Goal: Transaction & Acquisition: Purchase product/service

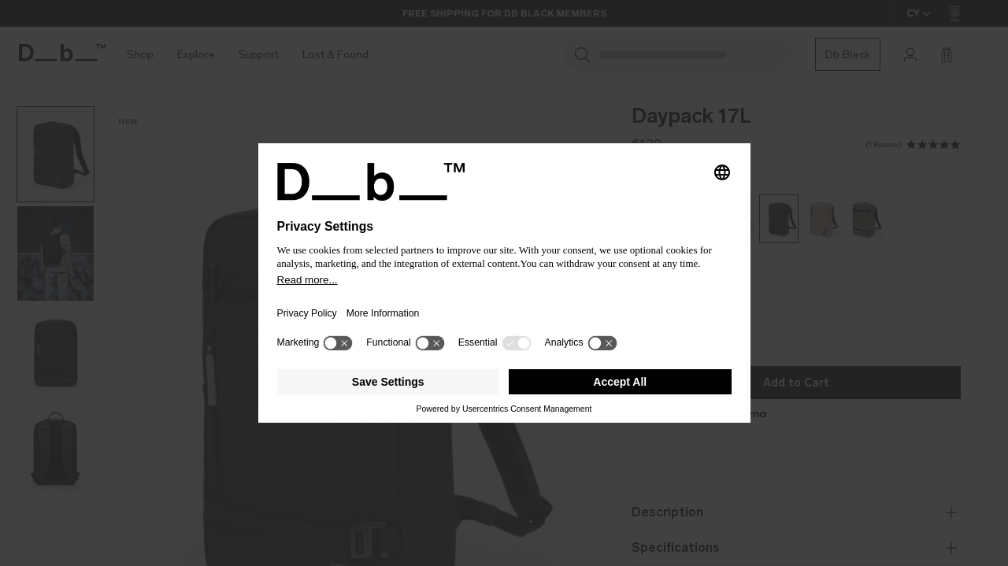
click at [673, 386] on button "Accept All" at bounding box center [620, 381] width 223 height 25
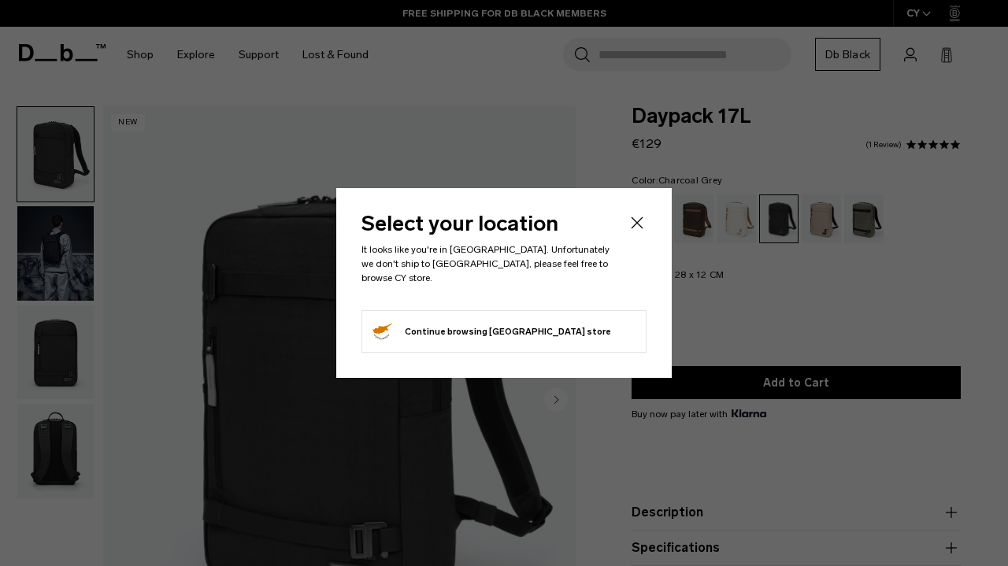
click at [651, 220] on div "Select your location It looks like you're in Réunion. Unfortunately we don't sh…" at bounding box center [503, 283] width 335 height 190
click at [632, 232] on icon "Close" at bounding box center [637, 222] width 19 height 19
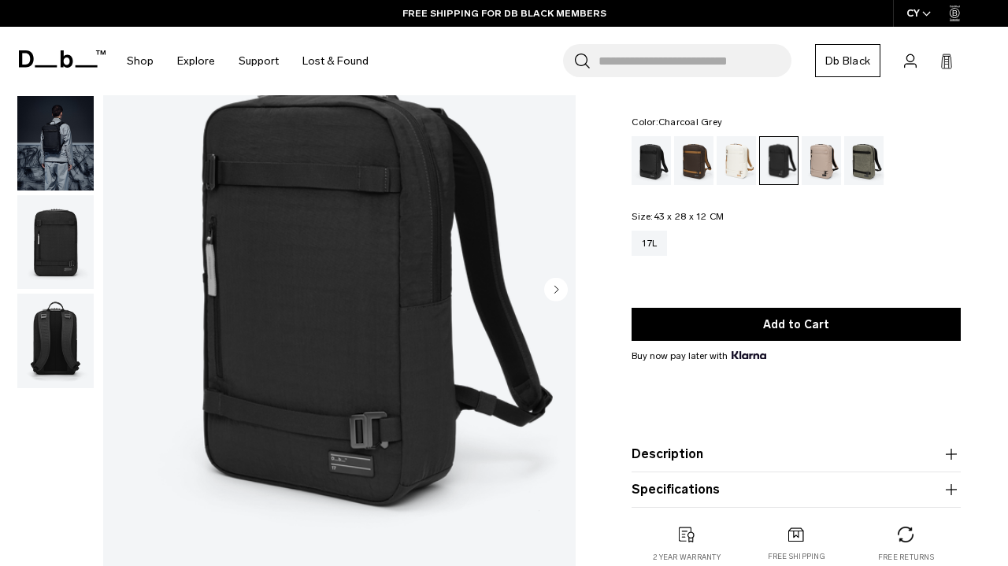
scroll to position [103, 0]
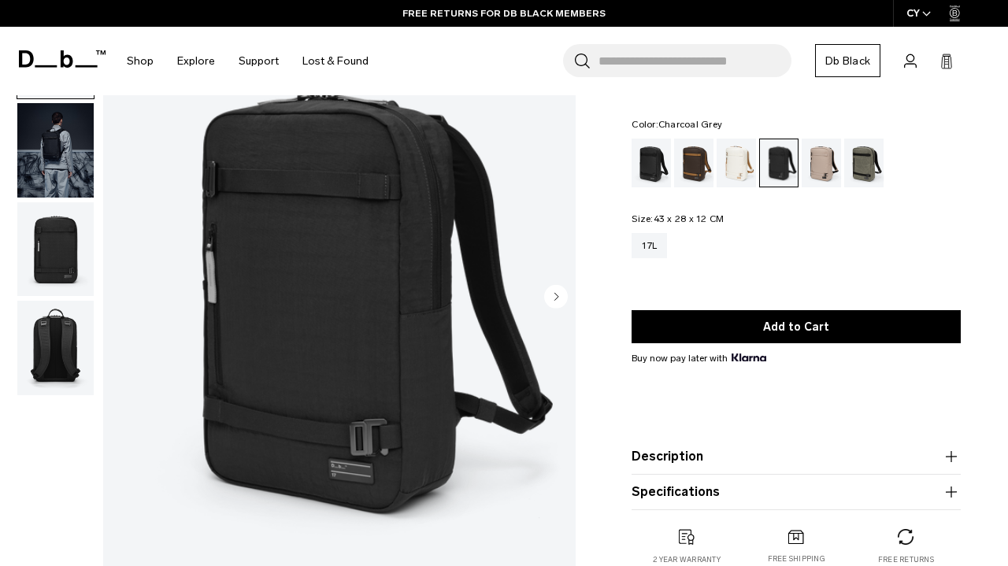
click at [558, 292] on circle "Next slide" at bounding box center [556, 297] width 24 height 24
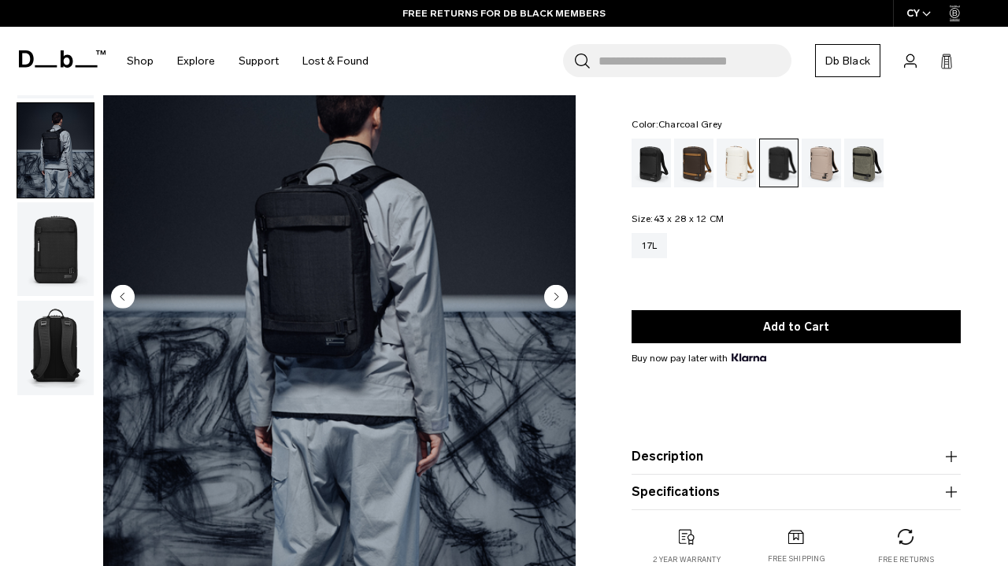
click at [558, 292] on circle "Next slide" at bounding box center [556, 297] width 24 height 24
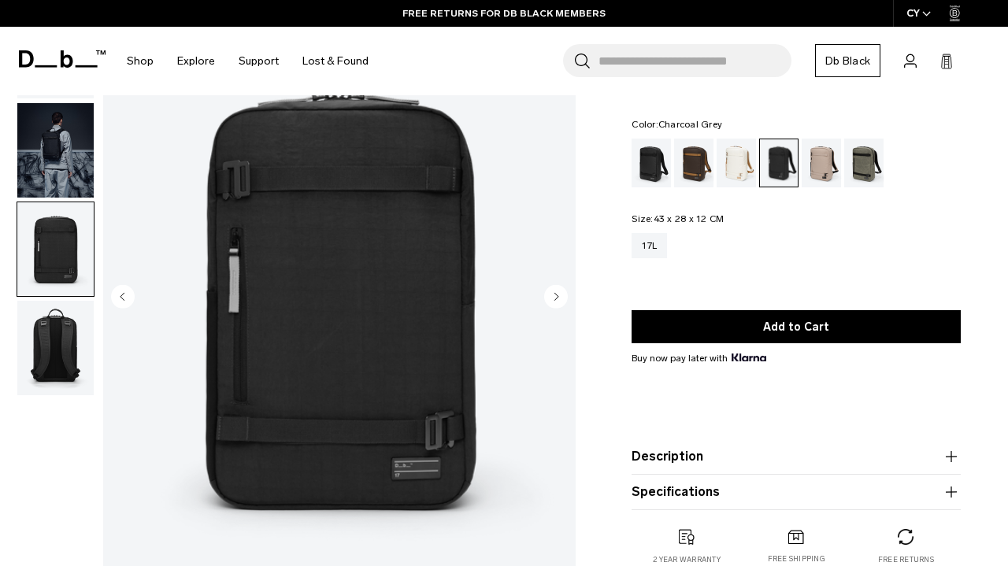
click at [558, 292] on circle "Next slide" at bounding box center [556, 297] width 24 height 24
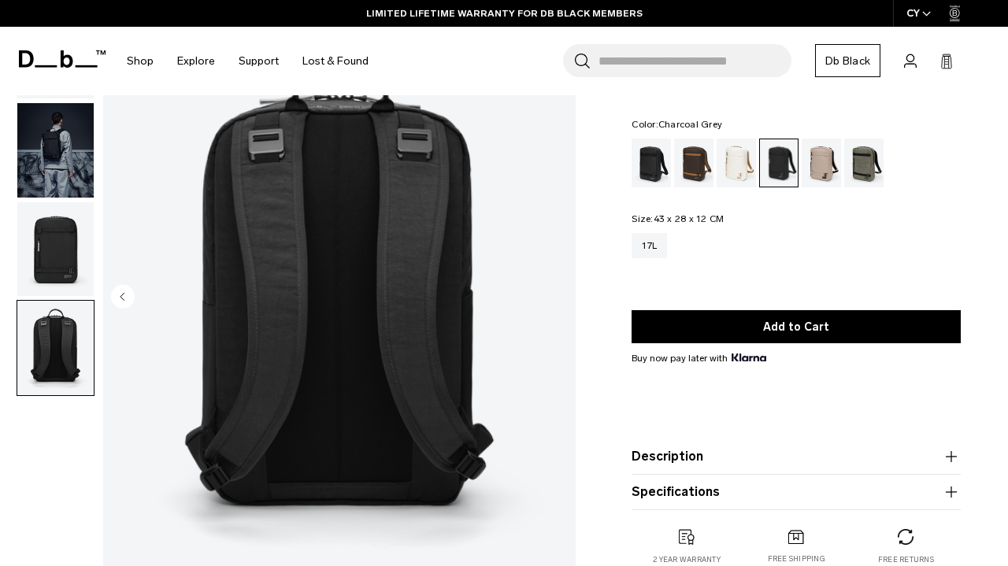
click at [557, 297] on img "4 / 4" at bounding box center [339, 298] width 472 height 590
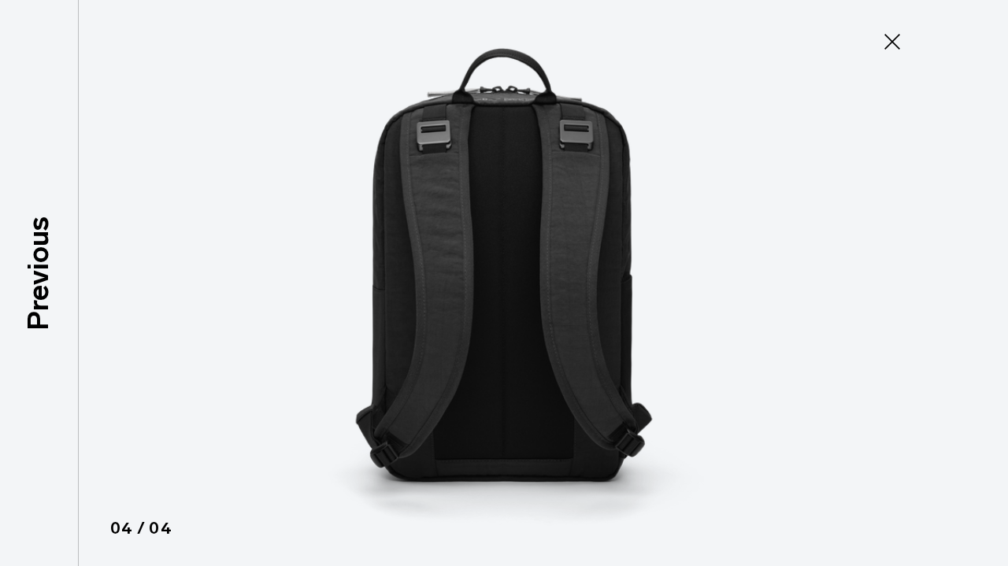
click at [557, 297] on img at bounding box center [504, 283] width 709 height 566
click at [895, 39] on icon at bounding box center [892, 42] width 16 height 16
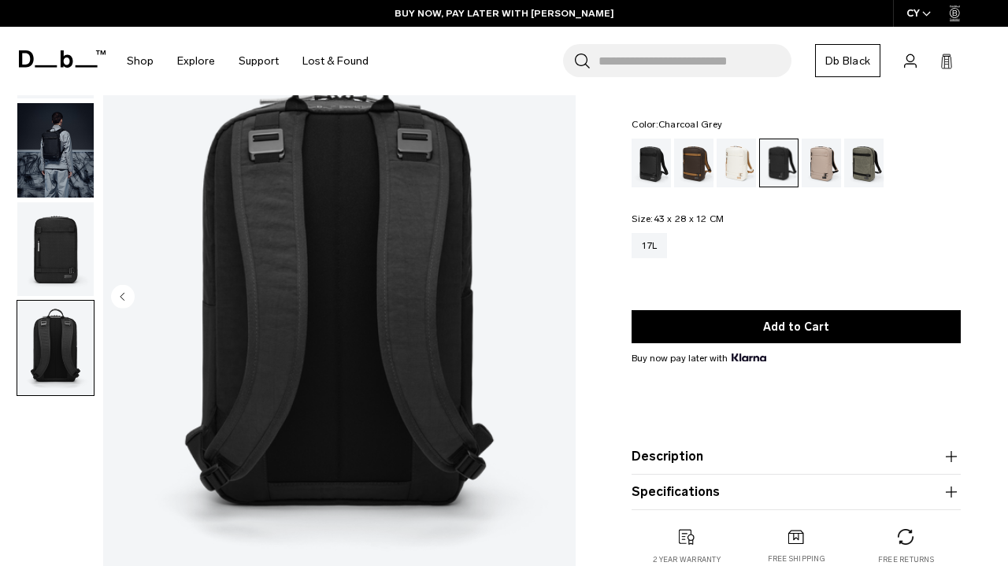
click at [47, 252] on img "button" at bounding box center [55, 249] width 76 height 94
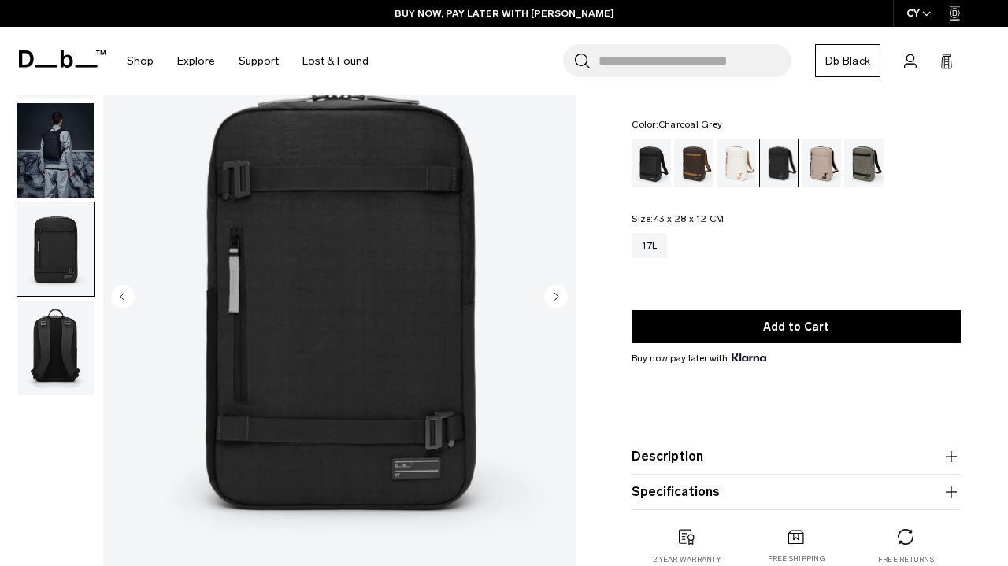
click at [45, 336] on img "button" at bounding box center [55, 348] width 76 height 94
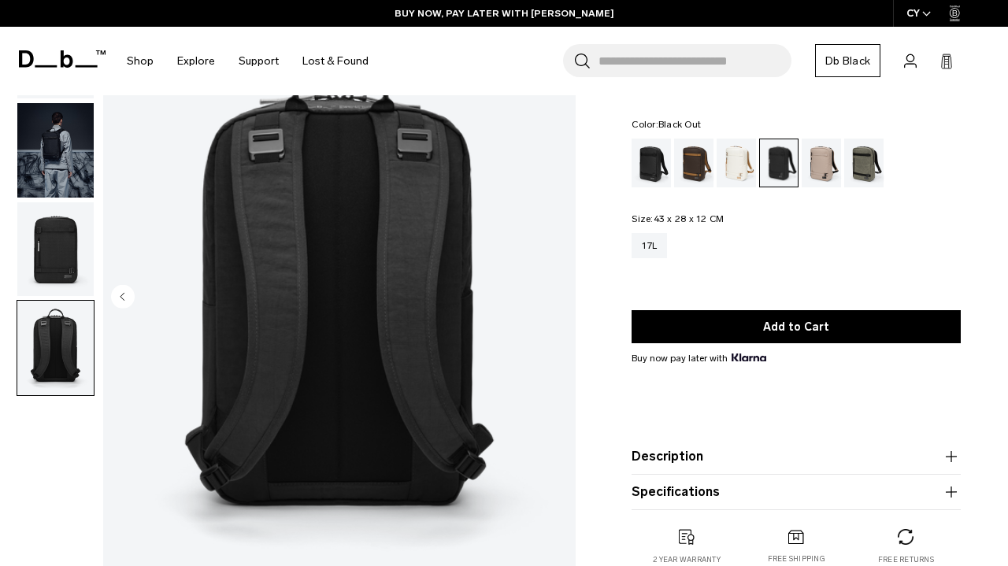
click at [648, 167] on div "Black Out" at bounding box center [652, 163] width 40 height 49
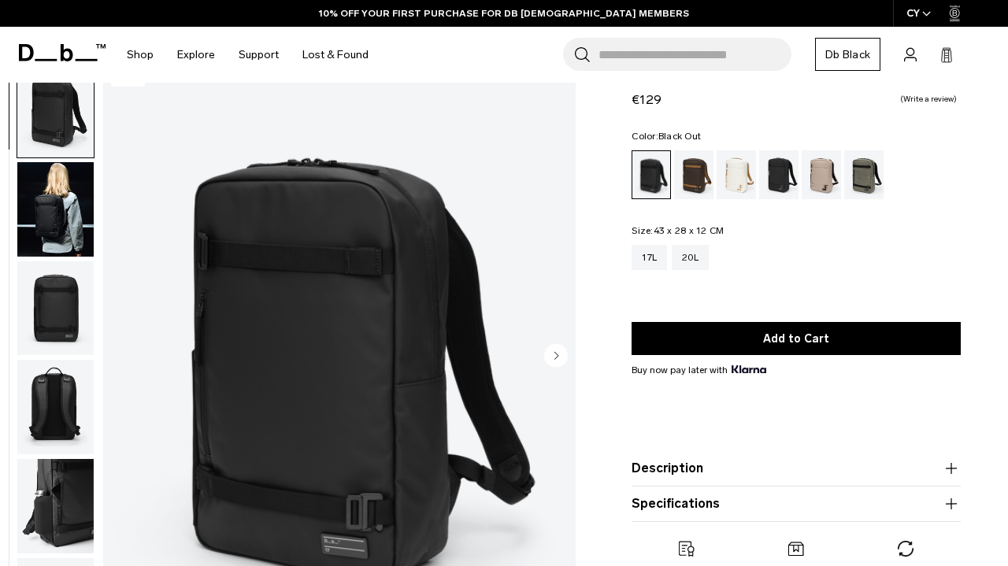
scroll to position [69, 0]
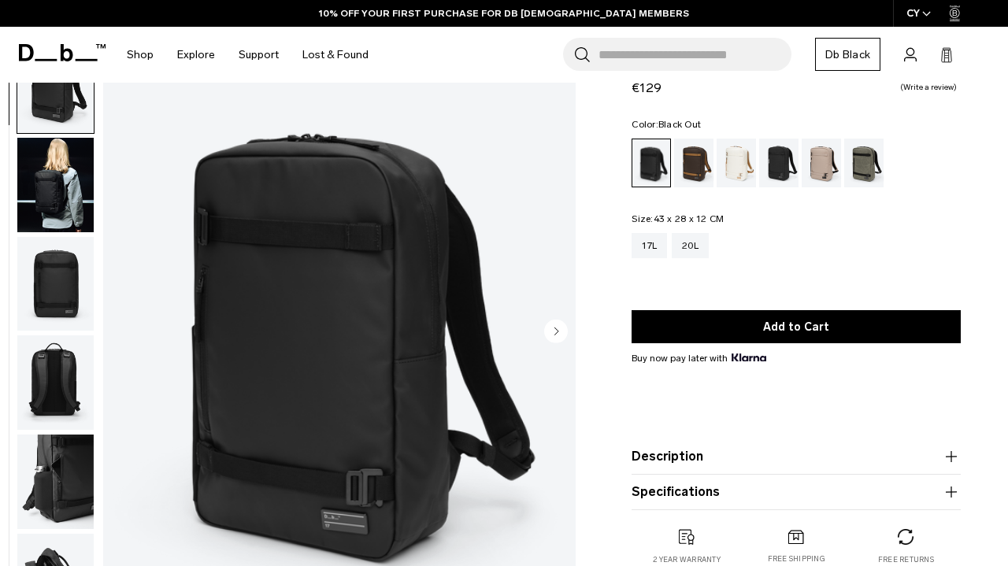
click at [557, 335] on circle "Next slide" at bounding box center [556, 332] width 24 height 24
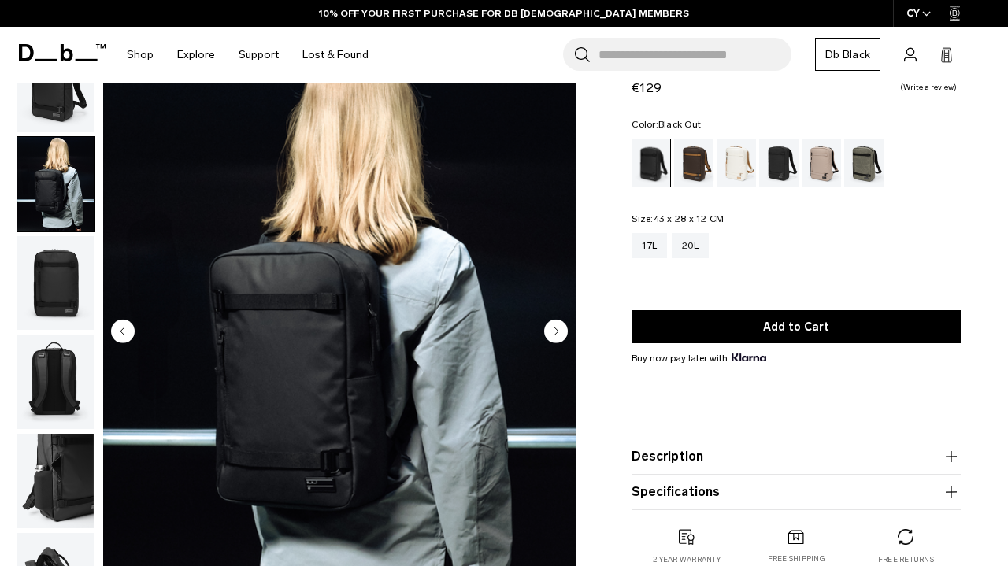
click at [557, 335] on circle "Next slide" at bounding box center [556, 332] width 24 height 24
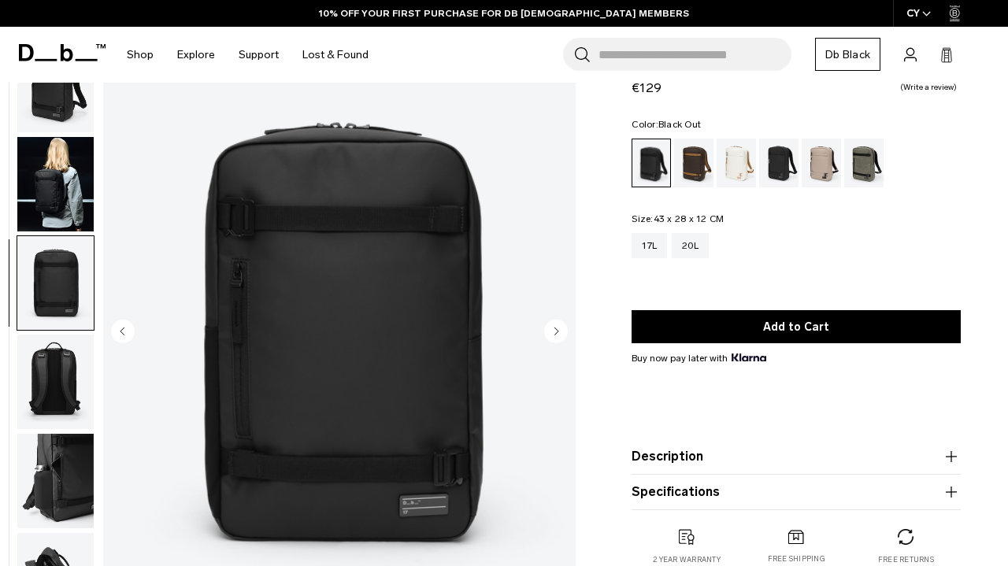
click at [557, 335] on circle "Next slide" at bounding box center [556, 332] width 24 height 24
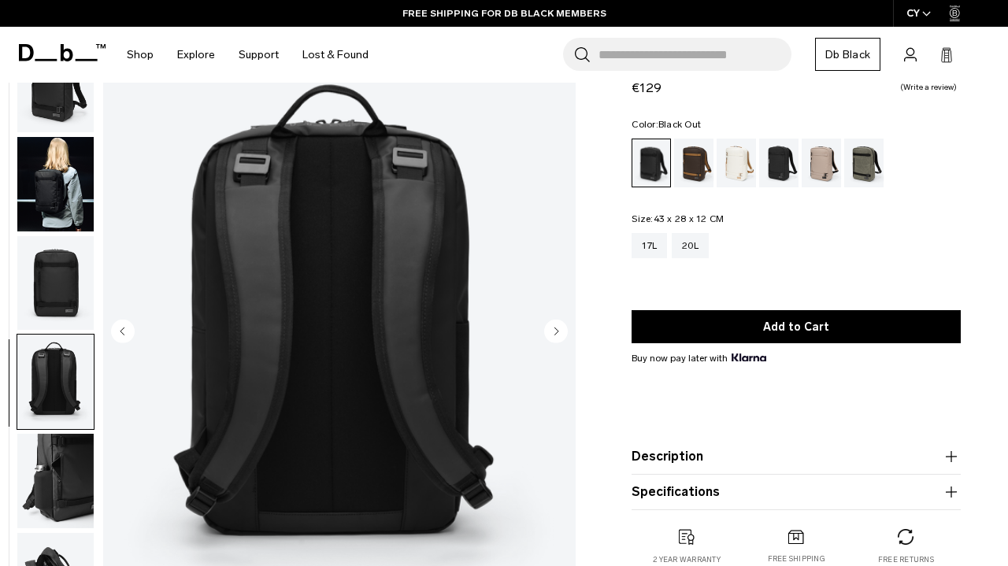
click at [557, 335] on circle "Next slide" at bounding box center [556, 332] width 24 height 24
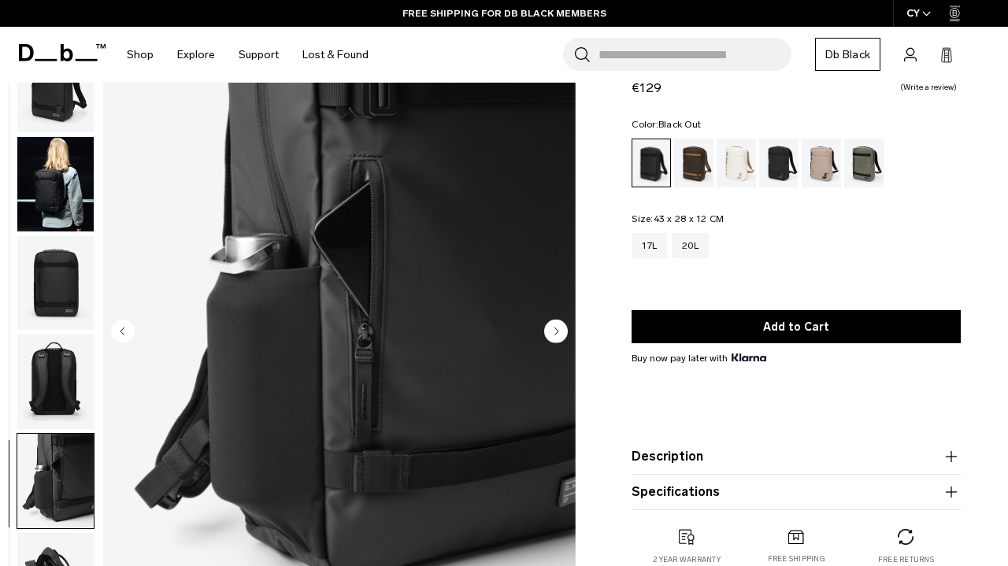
click at [555, 334] on icon "Next slide" at bounding box center [557, 331] width 4 height 7
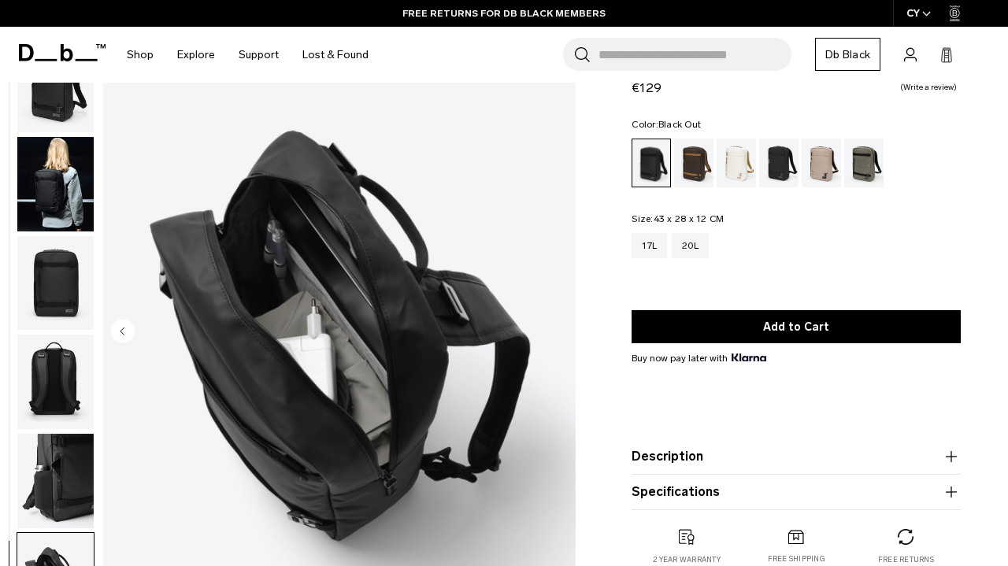
click at [555, 334] on img "6 / 6" at bounding box center [339, 333] width 472 height 590
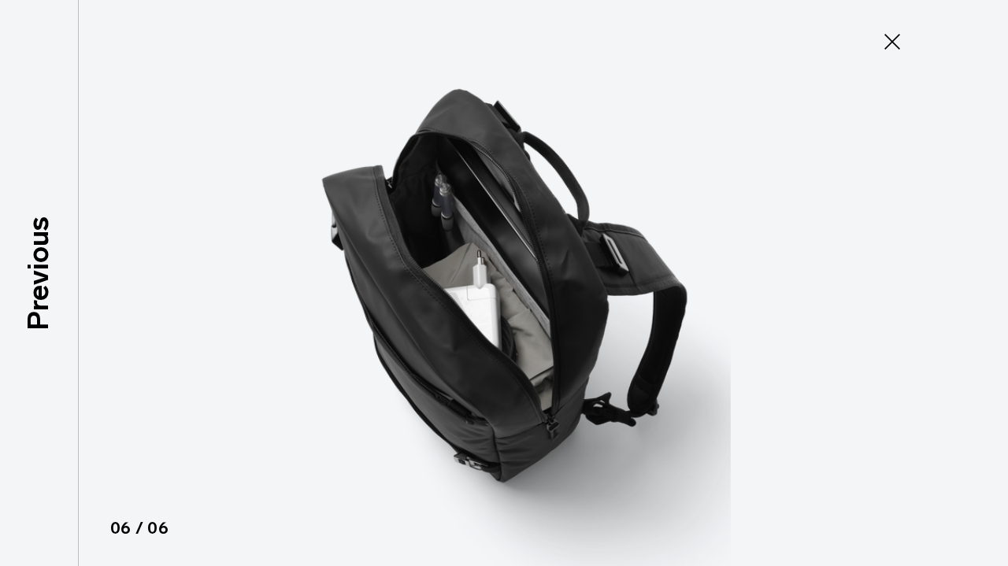
click at [890, 34] on icon at bounding box center [892, 41] width 25 height 25
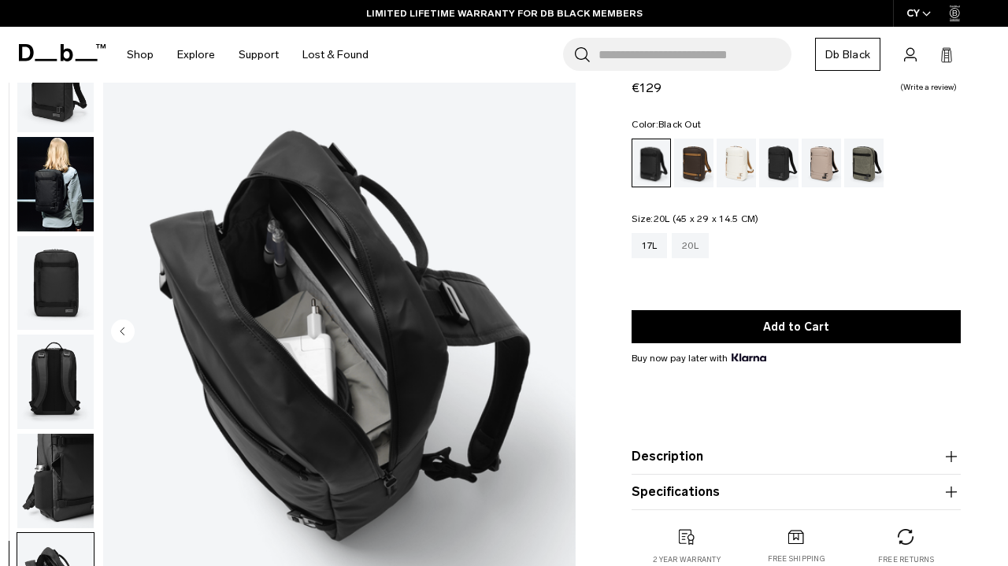
click at [691, 246] on div "20L" at bounding box center [690, 245] width 37 height 25
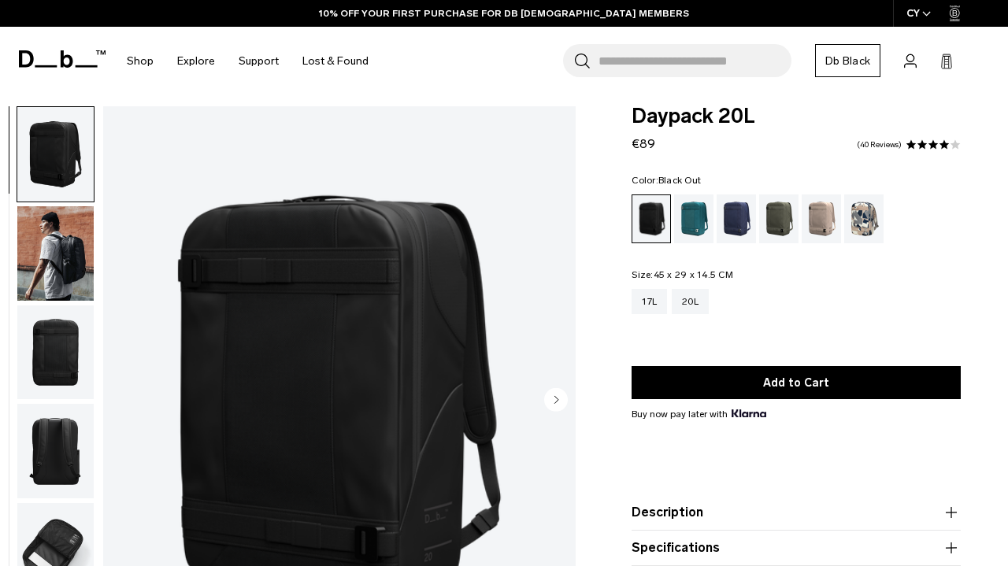
scroll to position [116, 0]
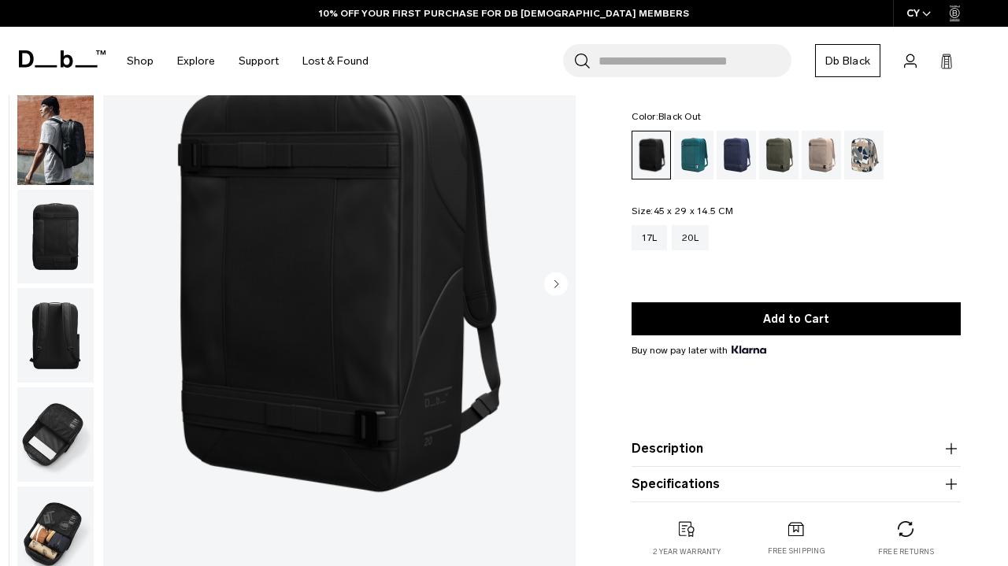
click at [552, 284] on circle "Next slide" at bounding box center [556, 284] width 24 height 24
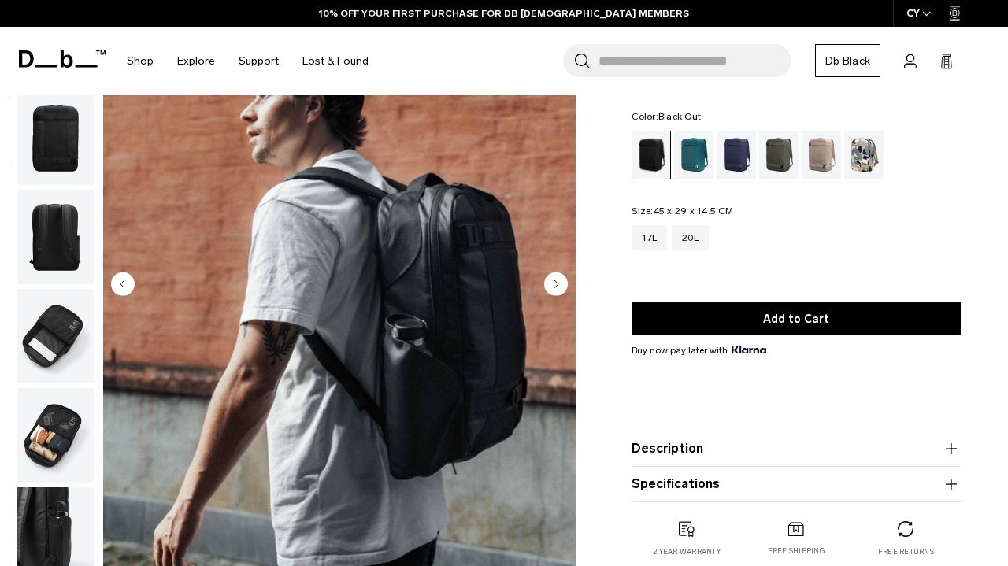
scroll to position [100, 0]
click at [554, 290] on circle "Next slide" at bounding box center [556, 284] width 24 height 24
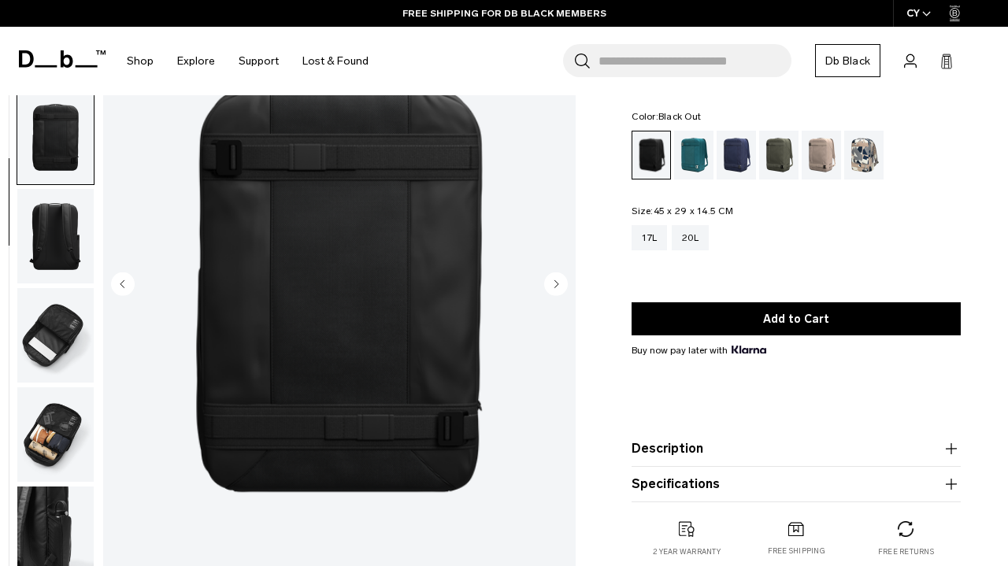
click at [554, 290] on circle "Next slide" at bounding box center [556, 284] width 24 height 24
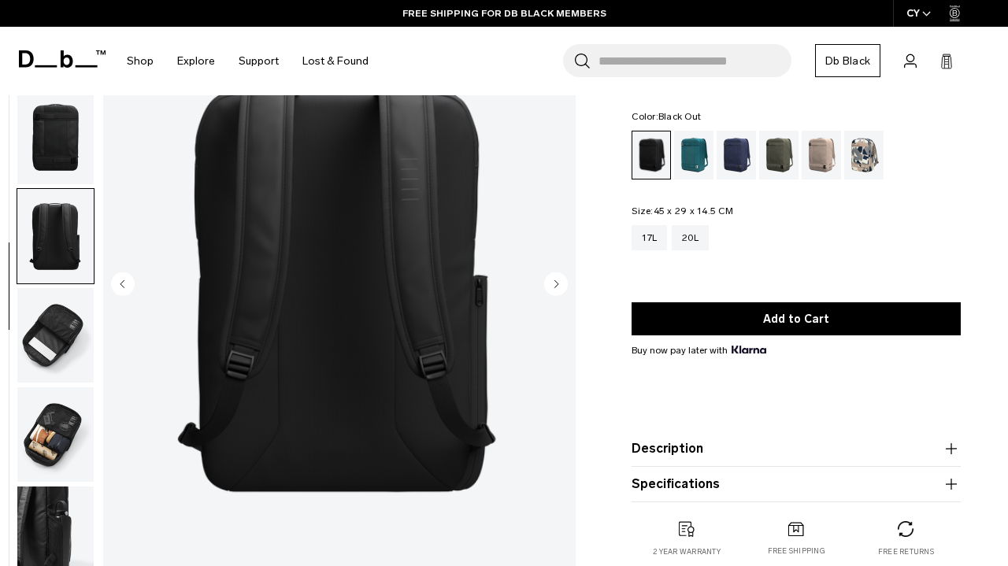
click at [554, 290] on circle "Next slide" at bounding box center [556, 284] width 24 height 24
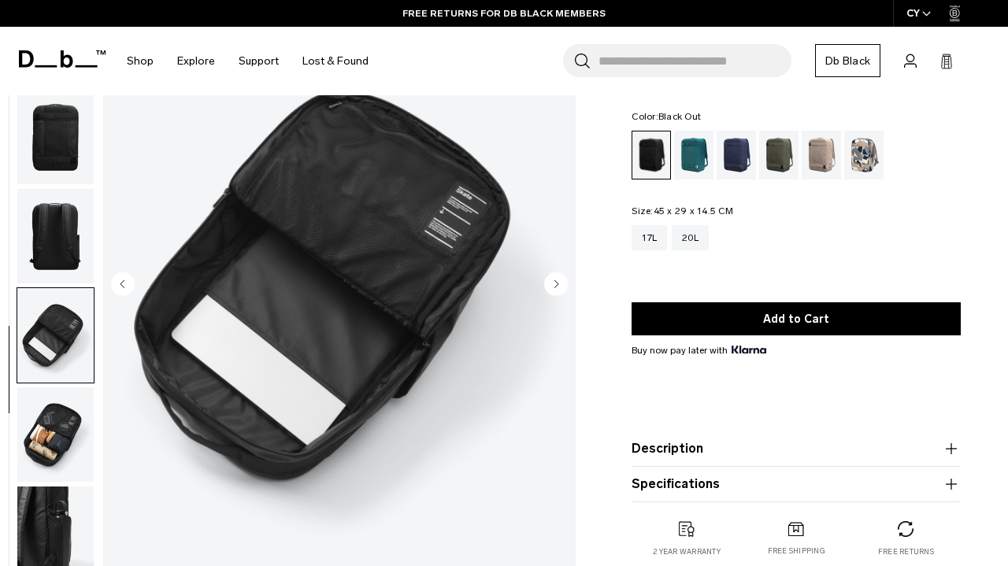
click at [554, 290] on circle "Next slide" at bounding box center [556, 284] width 24 height 24
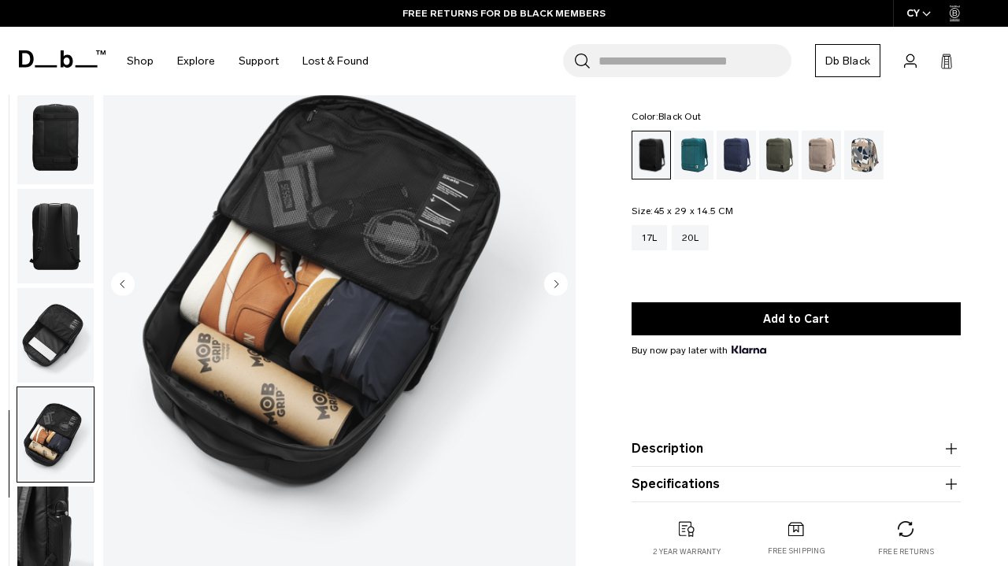
click at [554, 290] on circle "Next slide" at bounding box center [556, 284] width 24 height 24
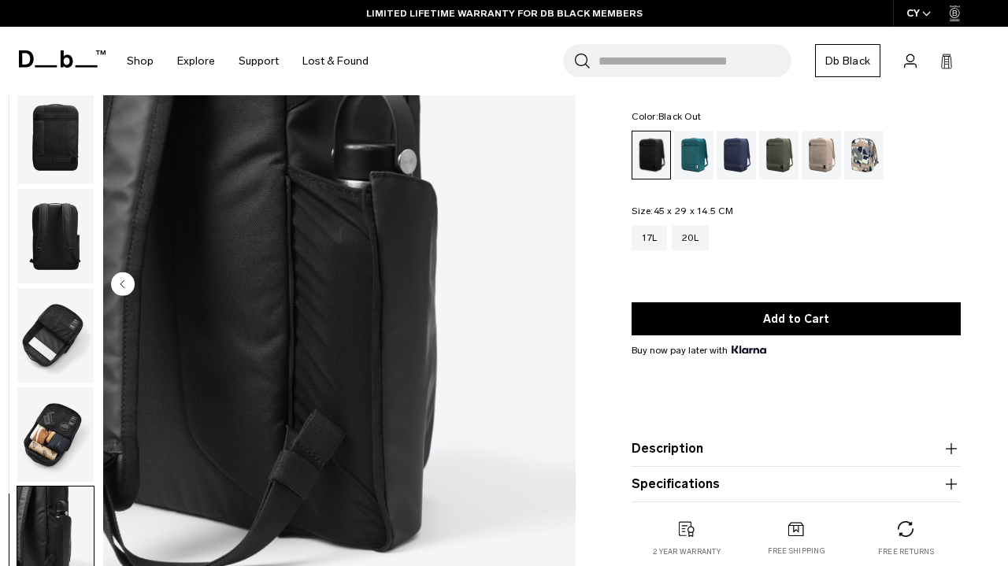
click at [554, 290] on img "7 / 7" at bounding box center [339, 286] width 472 height 590
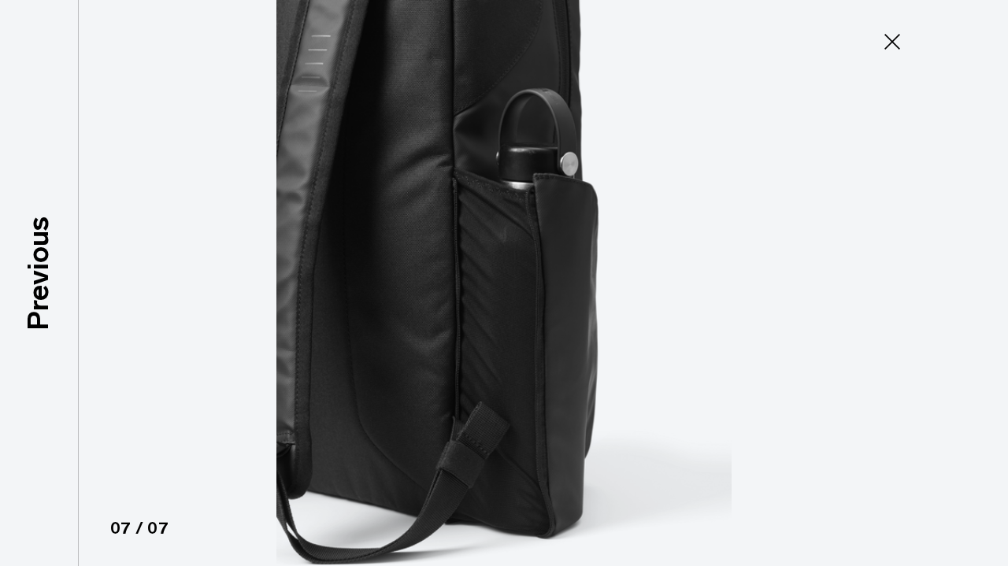
click at [554, 290] on img at bounding box center [504, 283] width 709 height 566
click at [896, 33] on icon at bounding box center [892, 41] width 25 height 25
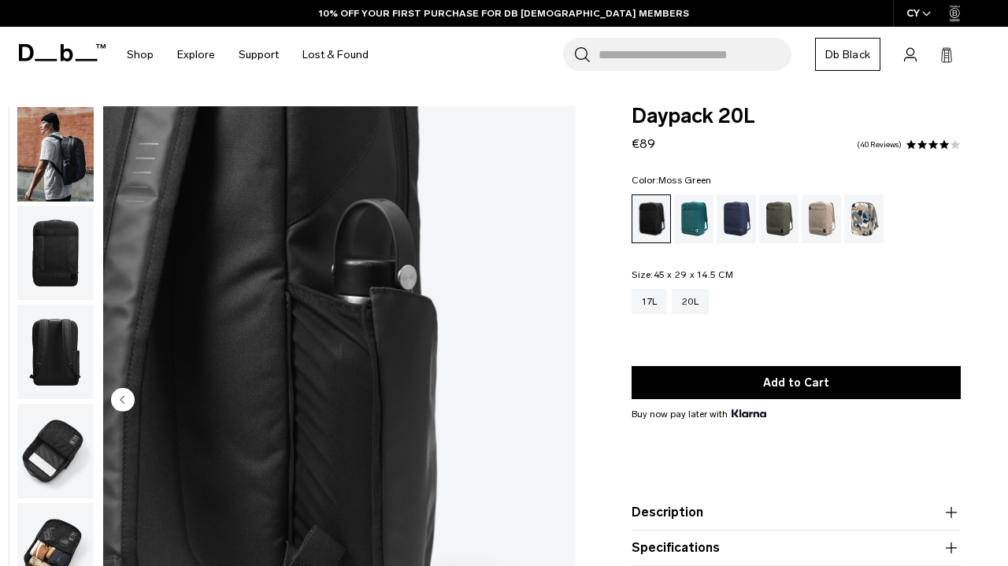
scroll to position [0, 0]
